Goal: Find specific page/section: Find specific page/section

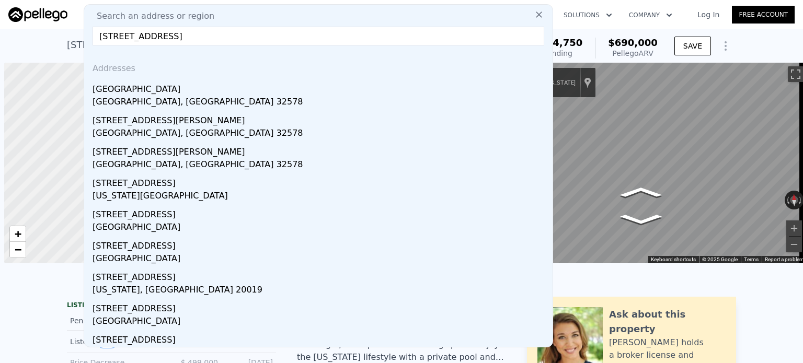
scroll to position [0, 4]
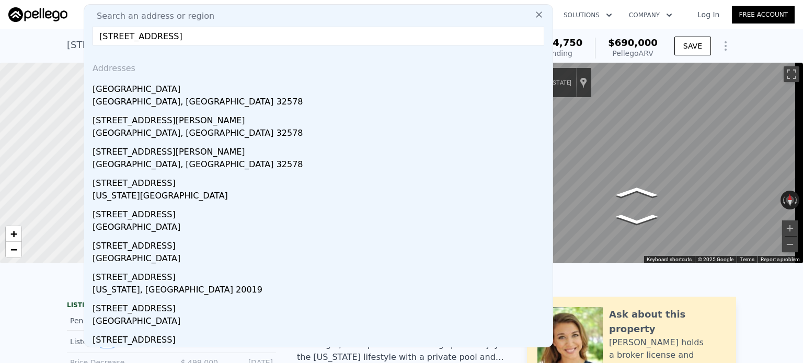
click at [212, 36] on input "[STREET_ADDRESS]" at bounding box center [319, 36] width 452 height 19
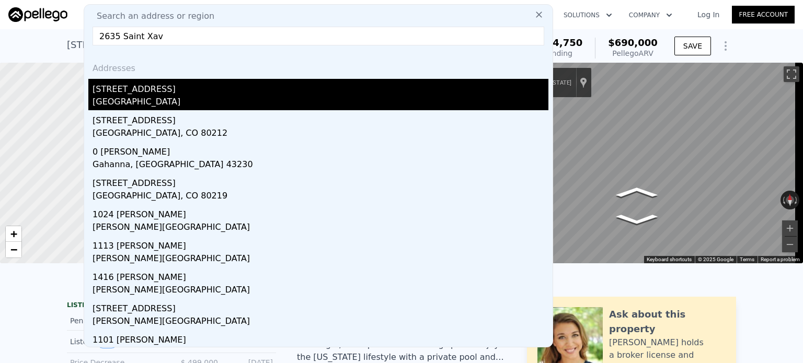
type input "2635 Saint Xav"
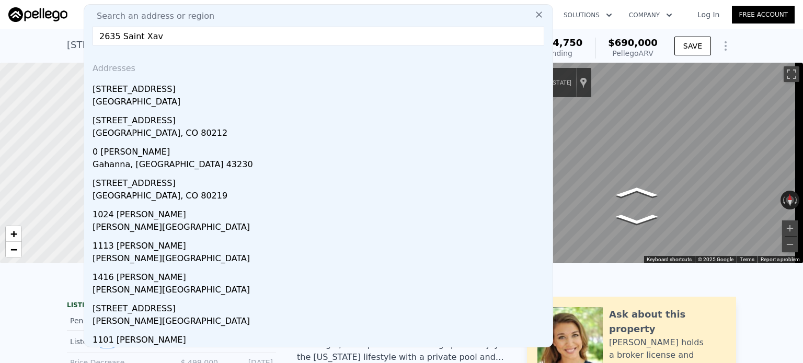
drag, startPoint x: 174, startPoint y: 100, endPoint x: 167, endPoint y: 100, distance: 6.3
click at [173, 101] on div "[GEOGRAPHIC_DATA]" at bounding box center [321, 103] width 456 height 15
